Goal: Task Accomplishment & Management: Manage account settings

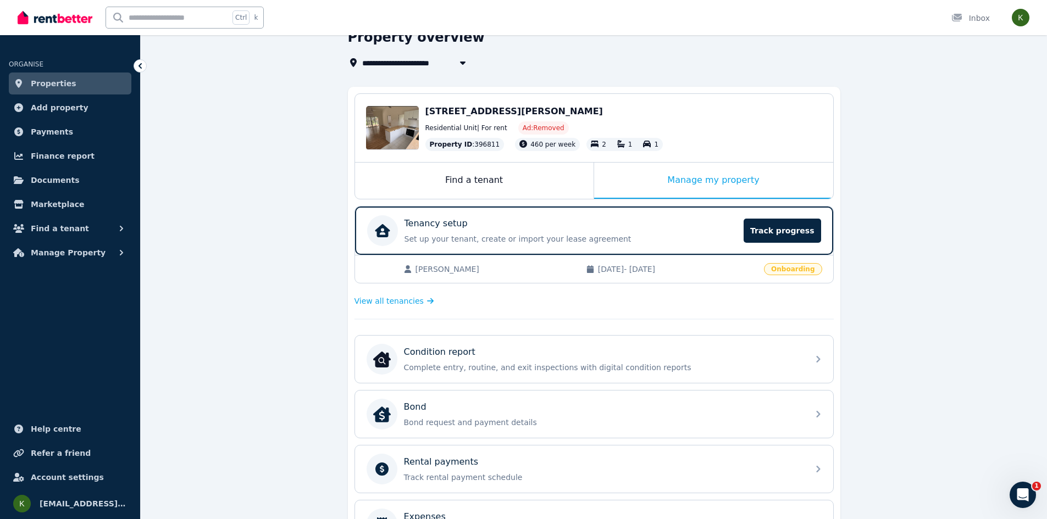
scroll to position [110, 0]
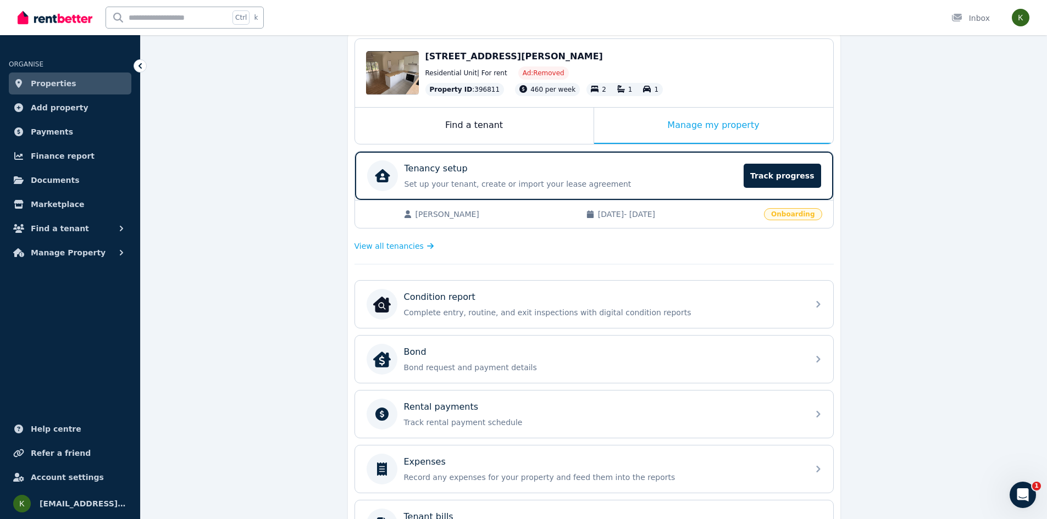
click at [443, 408] on p "Rental payments" at bounding box center [441, 407] width 75 height 13
